Goal: Information Seeking & Learning: Learn about a topic

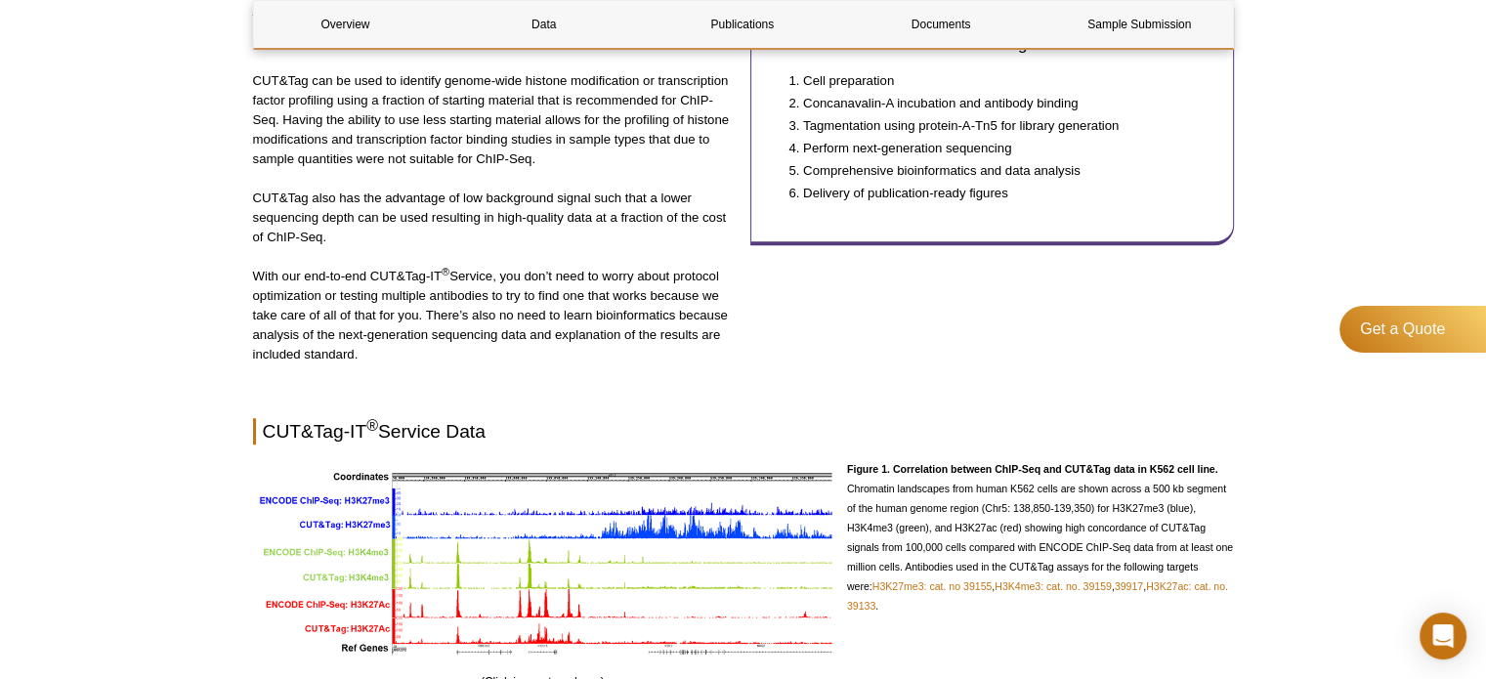
scroll to position [1286, 0]
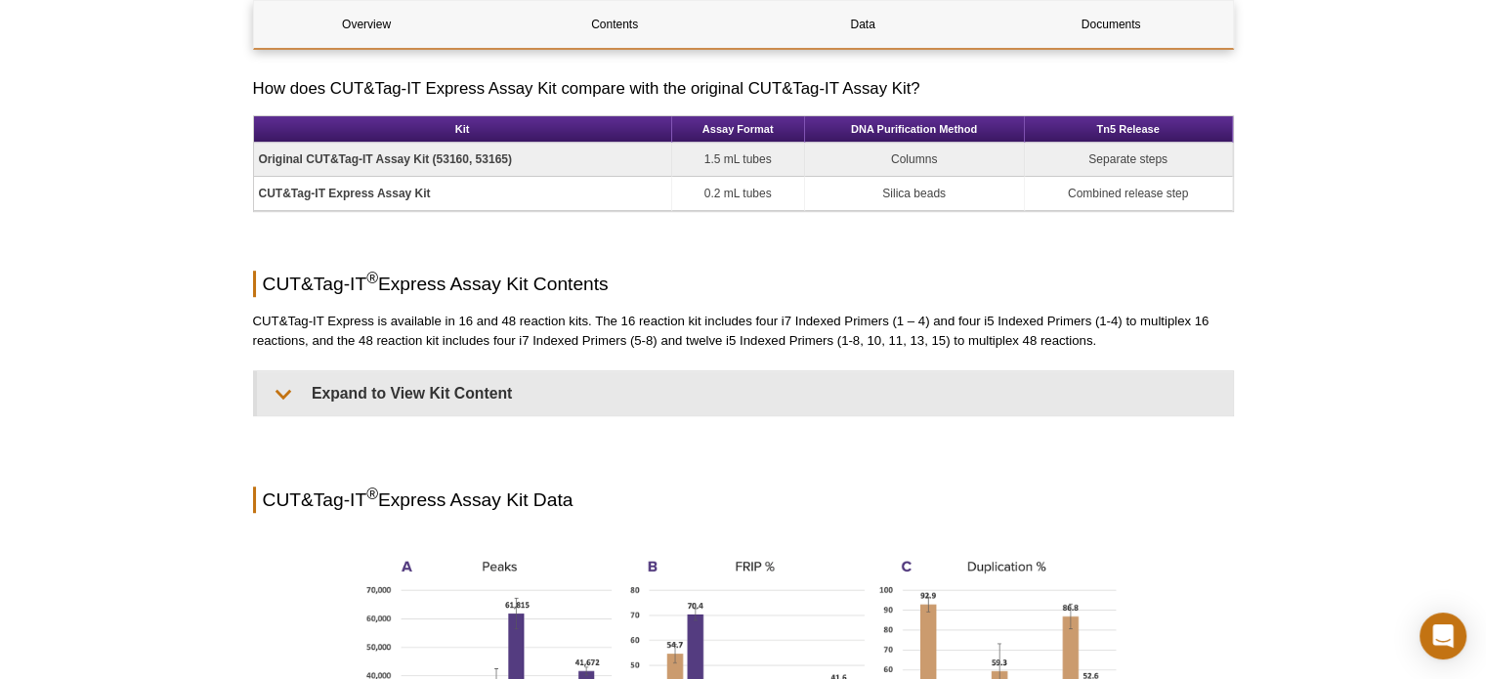
scroll to position [1361, 0]
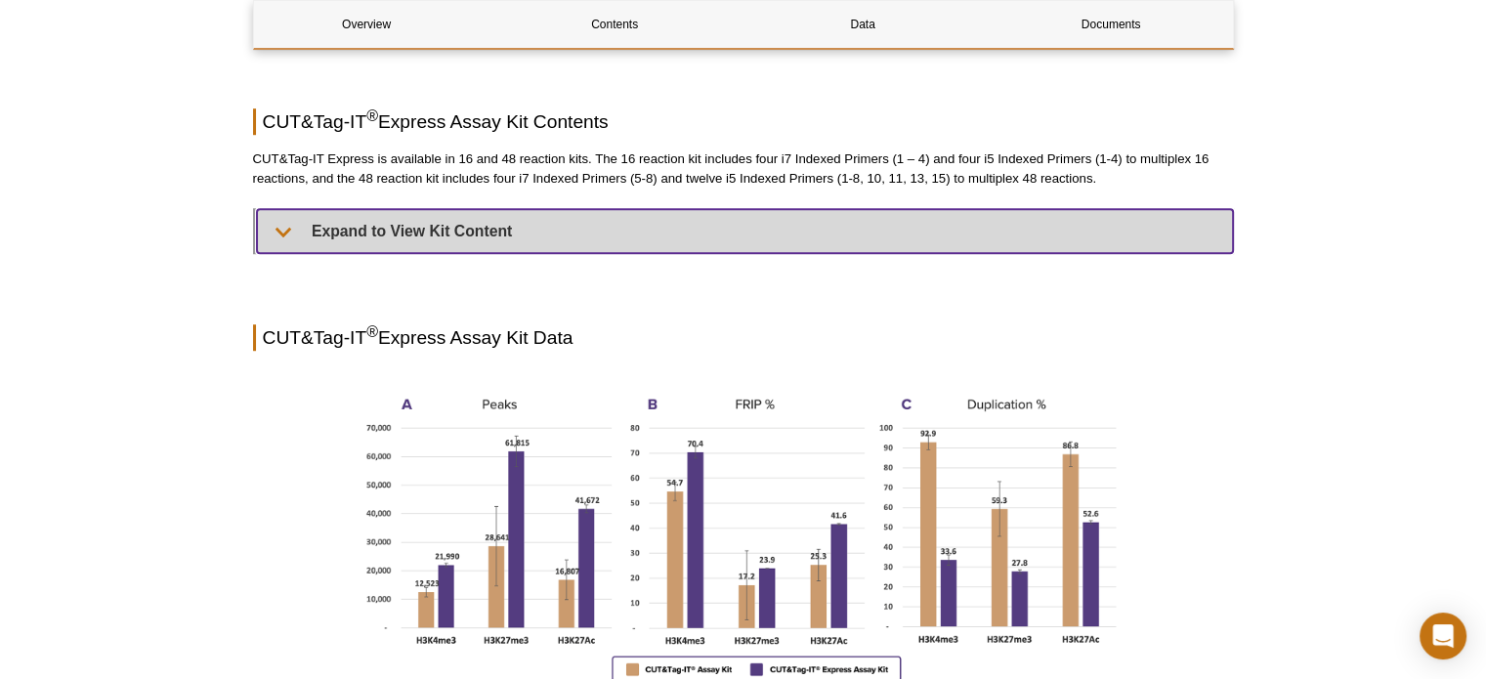
click at [497, 219] on summary "Expand to View Kit Content" at bounding box center [745, 231] width 976 height 44
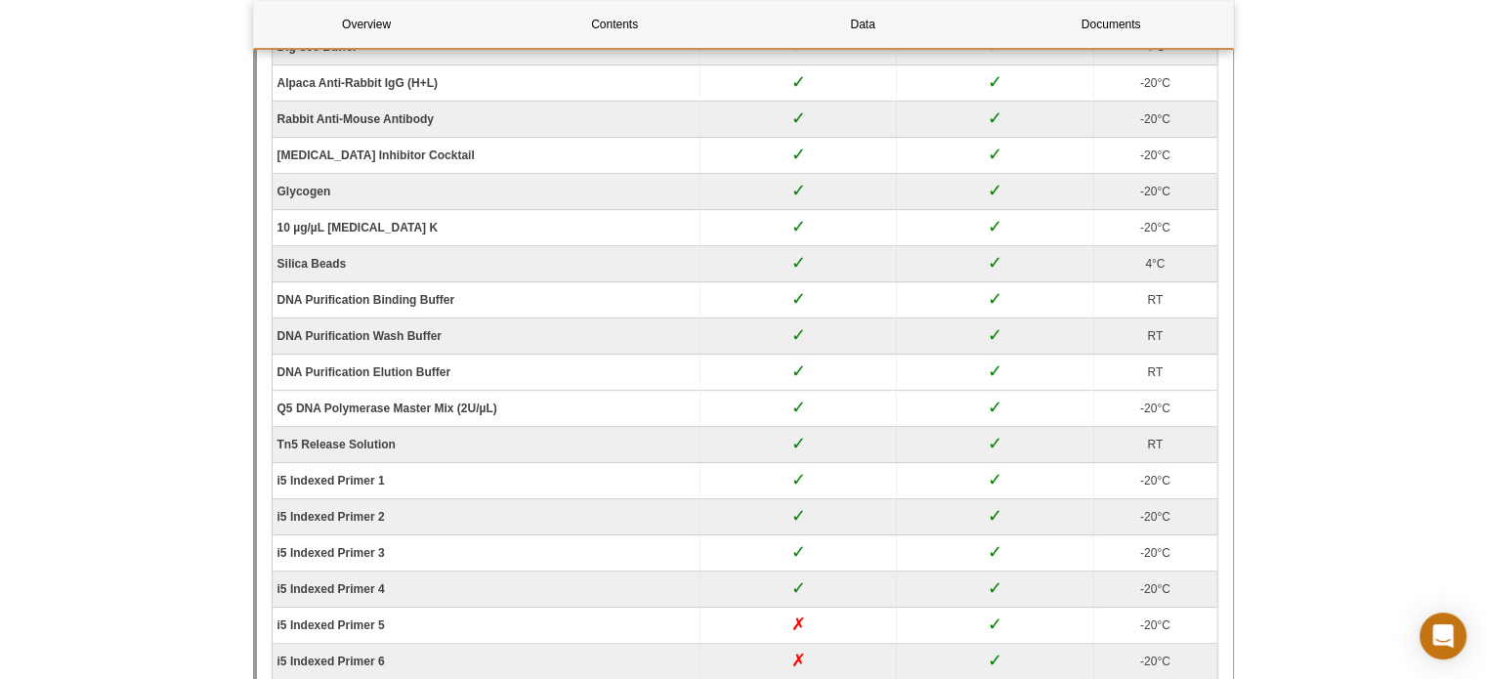
scroll to position [1879, 0]
click at [352, 366] on strong "DNA Purification Elution Buffer" at bounding box center [365, 373] width 174 height 14
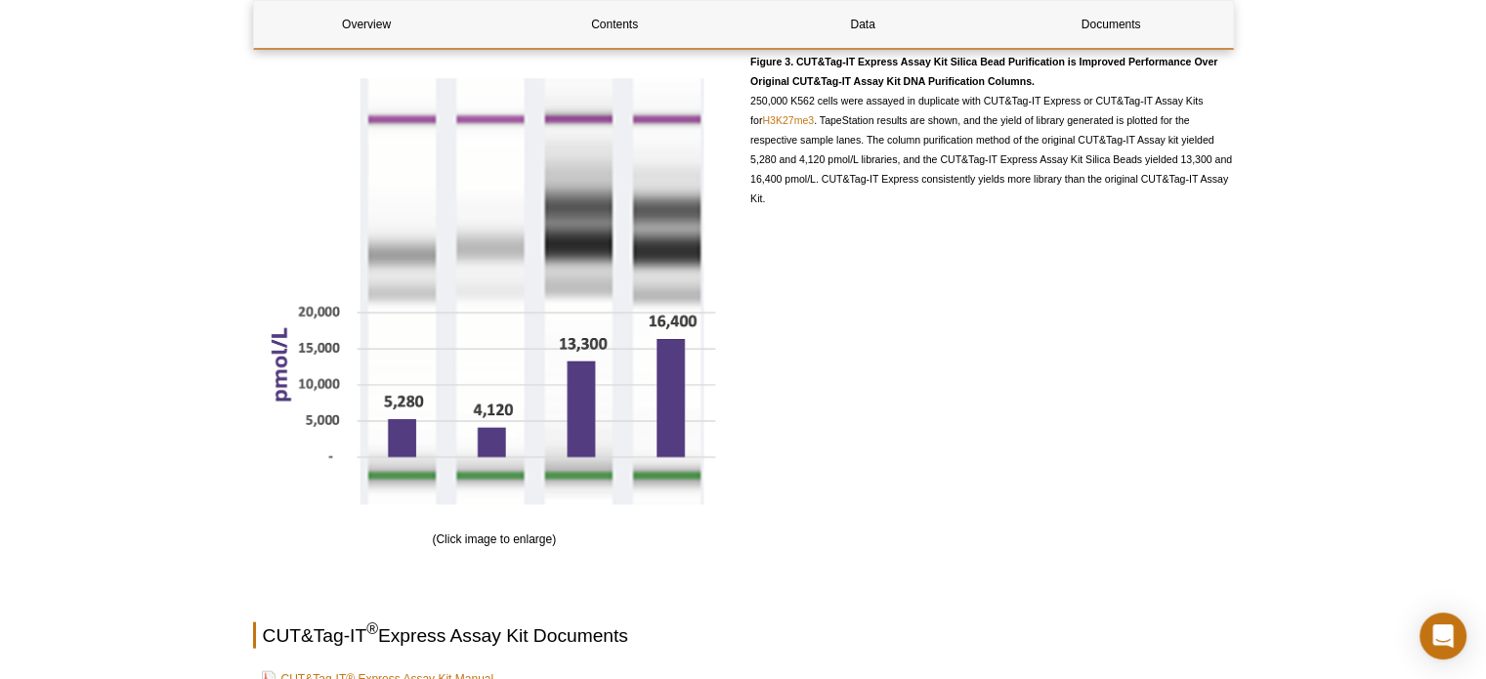
scroll to position [4130, 0]
